Goal: Task Accomplishment & Management: Complete application form

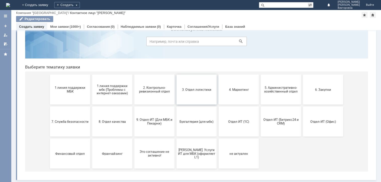
scroll to position [22, 0]
click at [268, 119] on span "Отдел-ИТ (Битрикс24 и CRM)" at bounding box center [280, 122] width 37 height 8
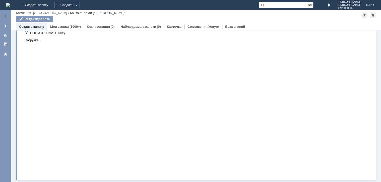
scroll to position [0, 0]
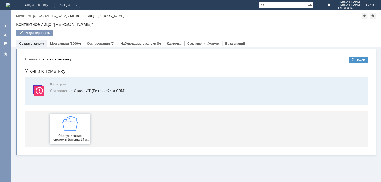
click at [80, 124] on div "Обслуживание системы Битрикс24 и CRM" at bounding box center [69, 129] width 37 height 26
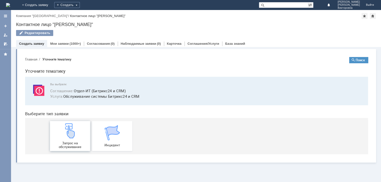
click at [70, 127] on img at bounding box center [69, 131] width 15 height 15
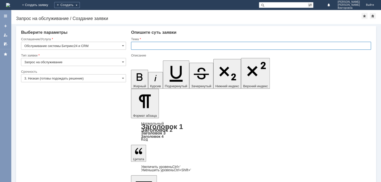
click at [154, 47] on input "text" at bounding box center [251, 46] width 240 height 8
type input "ЗДР."
click at [55, 77] on input "3. Низкая (готовы подождать решение)" at bounding box center [73, 78] width 105 height 8
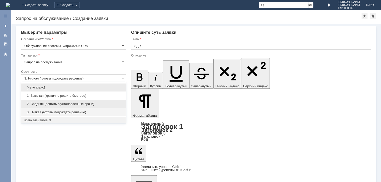
click at [52, 105] on span "2. Средняя (решить в установленные сроки)" at bounding box center [73, 104] width 98 height 4
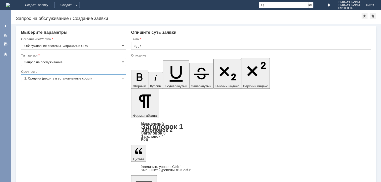
type input "2. Средняя (решить в установленные сроки)"
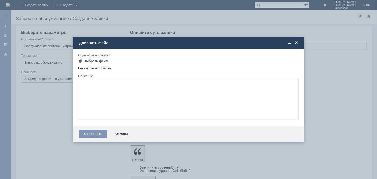
click at [297, 42] on span at bounding box center [296, 43] width 5 height 5
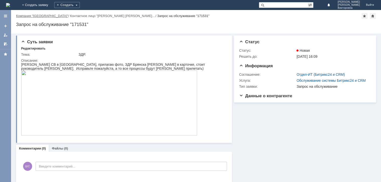
click at [40, 14] on link "Компания "[GEOGRAPHIC_DATA]"" at bounding box center [42, 16] width 52 height 4
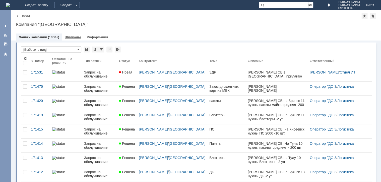
click at [75, 37] on link "Филиалы" at bounding box center [73, 37] width 16 height 4
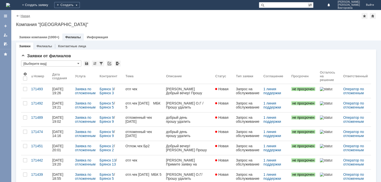
click at [24, 16] on link "Назад" at bounding box center [25, 16] width 9 height 4
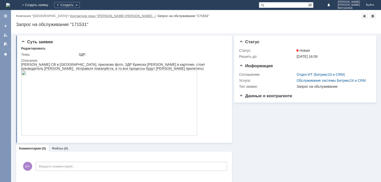
click at [102, 16] on link "Контактное лицо "[PERSON_NAME] [PERSON_NAME]…" at bounding box center [112, 16] width 85 height 4
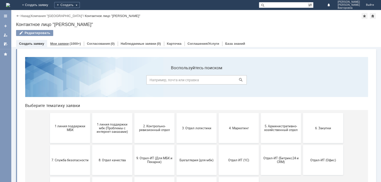
click at [69, 44] on div "(1000+)" at bounding box center [74, 44] width 11 height 4
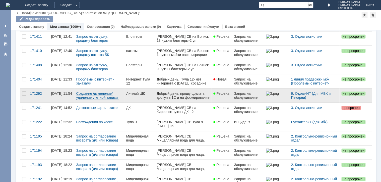
click at [109, 94] on link "Создание /изменение/удаление учетной записи пользователя МБК" at bounding box center [97, 98] width 42 height 12
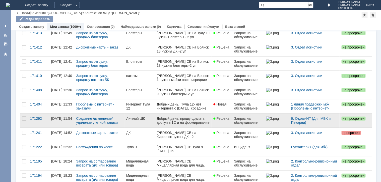
click at [147, 121] on link "Личный ШК" at bounding box center [139, 121] width 30 height 14
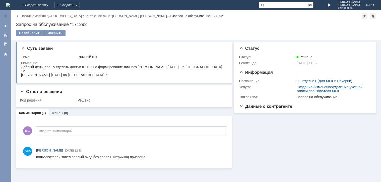
drag, startPoint x: 21, startPoint y: 66, endPoint x: 140, endPoint y: 143, distance: 141.4
click at [123, 77] on html "Добрый день, прошу сделать доступ в 1С и на формирование личного [PERSON_NAME] …" at bounding box center [123, 71] width 204 height 12
copy body "Добрый день, прошу сделать доступ в 1С и на формирование личного [PERSON_NAME] …"
click at [51, 6] on link "+ Создать заявку" at bounding box center [35, 5] width 32 height 10
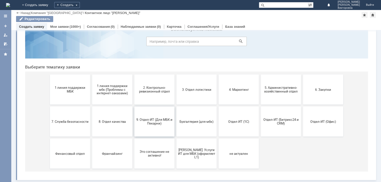
scroll to position [22, 0]
click at [150, 117] on button "9. Отдел-ИТ (Для МБК и Пекарни)" at bounding box center [154, 122] width 40 height 30
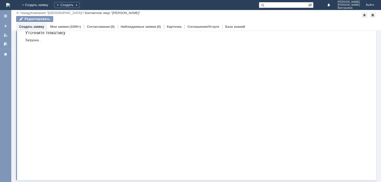
scroll to position [0, 0]
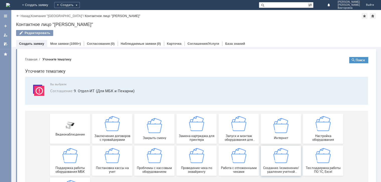
click at [278, 160] on img at bounding box center [280, 155] width 15 height 15
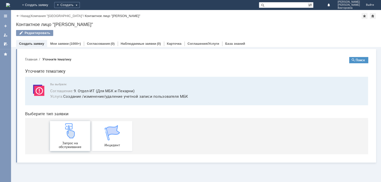
click at [70, 131] on img at bounding box center [69, 131] width 15 height 15
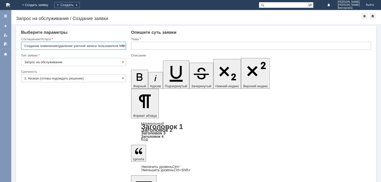
click at [137, 45] on input "text" at bounding box center [251, 46] width 240 height 8
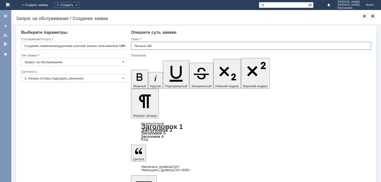
type input "Личные ШК"
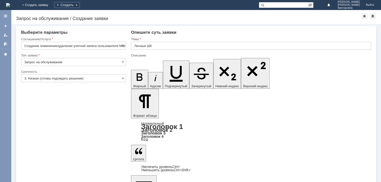
drag, startPoint x: 261, startPoint y: 1477, endPoint x: 329, endPoint y: 1475, distance: 68.0
drag, startPoint x: 136, startPoint y: 1482, endPoint x: 228, endPoint y: 1484, distance: 91.8
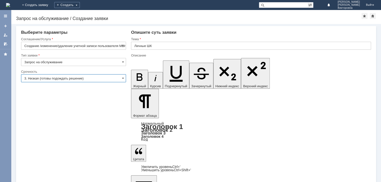
drag, startPoint x: 56, startPoint y: 80, endPoint x: 49, endPoint y: 82, distance: 6.9
click at [55, 81] on input "3. Низкая (готовы подождать решение)" at bounding box center [73, 78] width 105 height 8
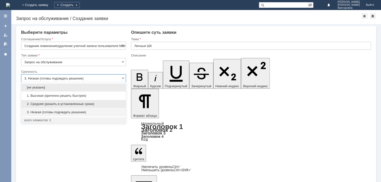
click at [42, 104] on span "2. Средняя (решить в установленные сроки)" at bounding box center [73, 104] width 98 height 4
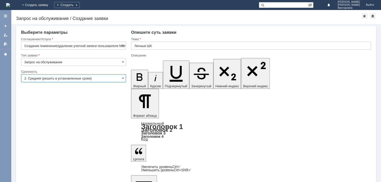
type input "2. Средняя (решить в установленные сроки)"
